Goal: Obtain resource: Download file/media

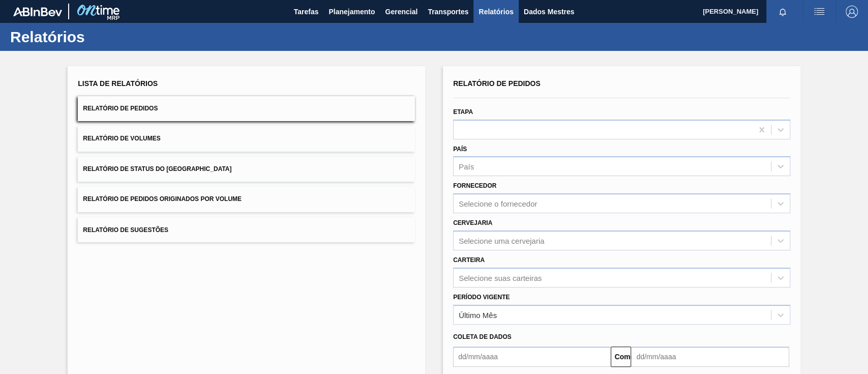
click at [219, 198] on font "Relatório de Pedidos Originados por Volume" at bounding box center [162, 199] width 159 height 7
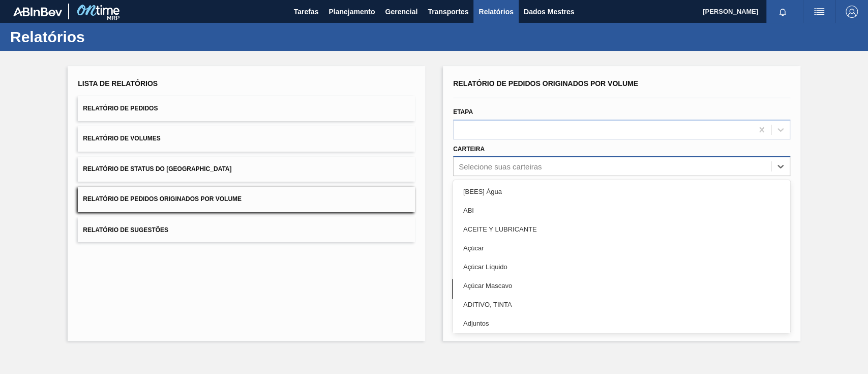
click at [569, 167] on div "Selecione suas carteiras" at bounding box center [611, 166] width 317 height 15
type input "gar"
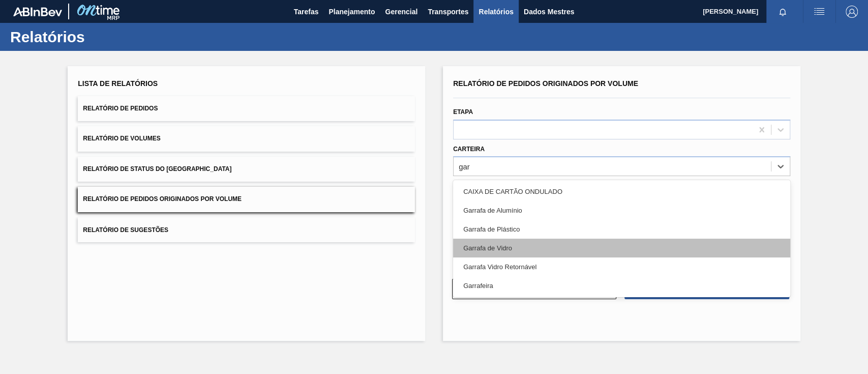
click at [529, 241] on div "Garrafa de Vidro" at bounding box center [621, 247] width 337 height 19
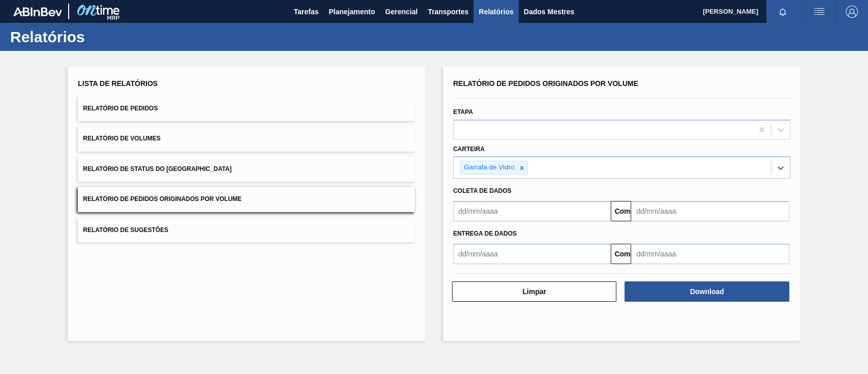
click at [507, 216] on input "text" at bounding box center [532, 211] width 158 height 20
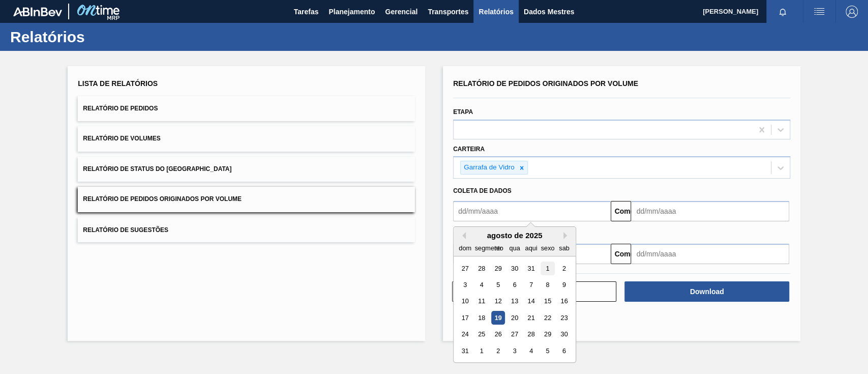
click at [545, 270] on div "1" at bounding box center [547, 268] width 14 height 14
type input "[DATE]"
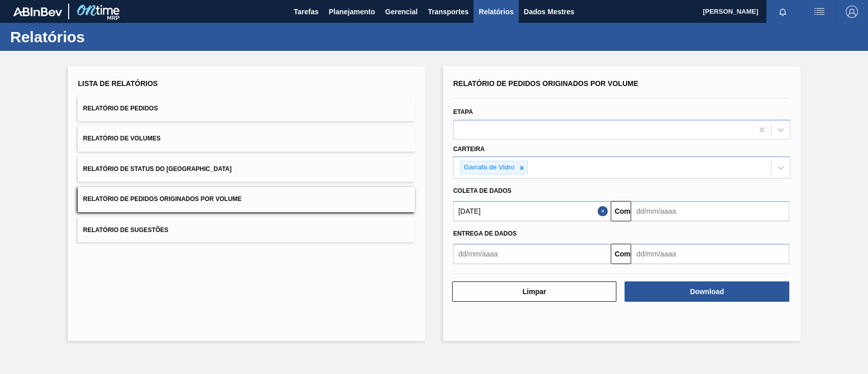
click at [659, 212] on input "text" at bounding box center [710, 211] width 158 height 20
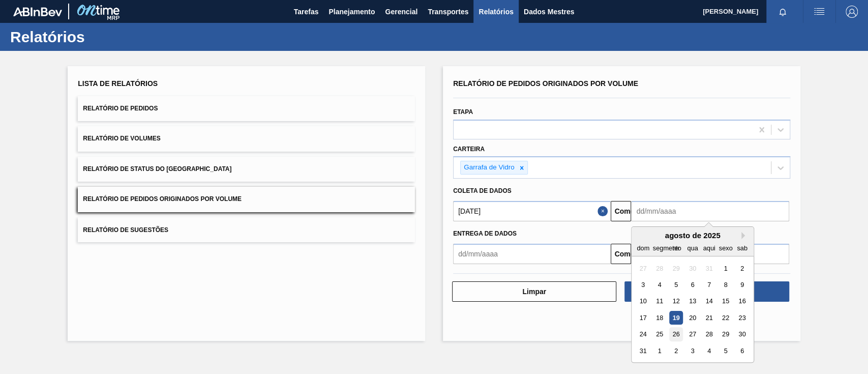
click at [676, 332] on font "26" at bounding box center [675, 334] width 7 height 8
type input "[DATE]"
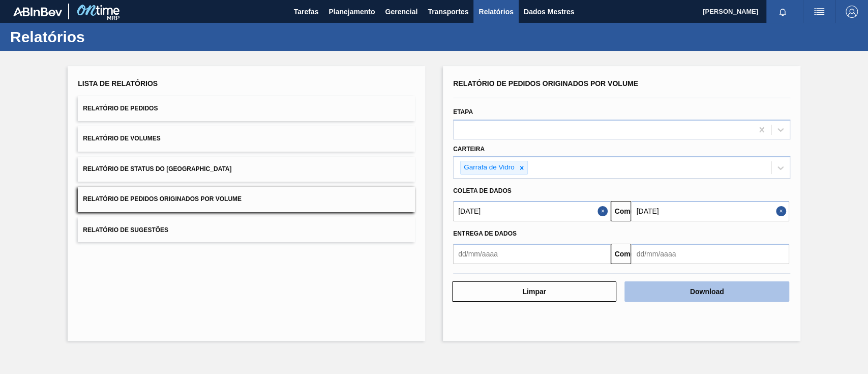
click at [708, 291] on font "Download" at bounding box center [707, 291] width 34 height 8
